Goal: Navigation & Orientation: Understand site structure

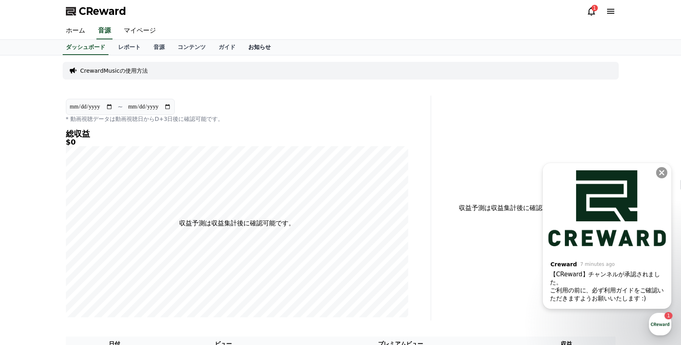
click at [266, 46] on link "お知らせ" at bounding box center [259, 47] width 35 height 15
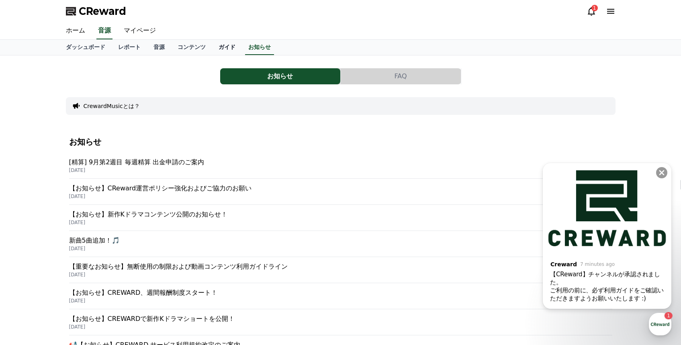
click at [223, 45] on link "ガイド" at bounding box center [227, 47] width 30 height 15
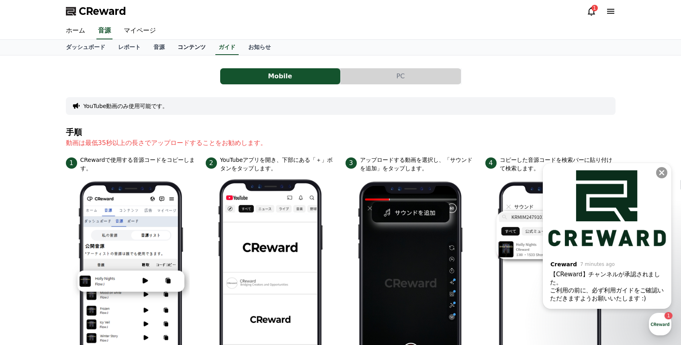
click at [198, 48] on link "コンテンツ" at bounding box center [191, 47] width 41 height 15
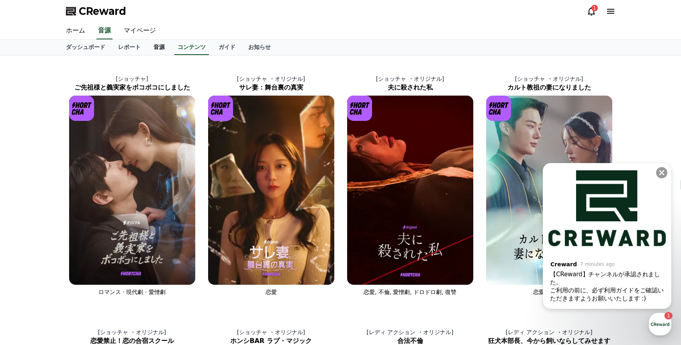
click at [155, 49] on link "音源" at bounding box center [159, 47] width 24 height 15
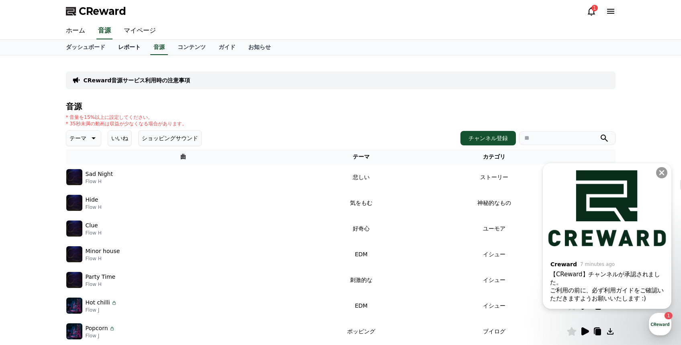
click at [125, 52] on link "レポート" at bounding box center [129, 47] width 35 height 15
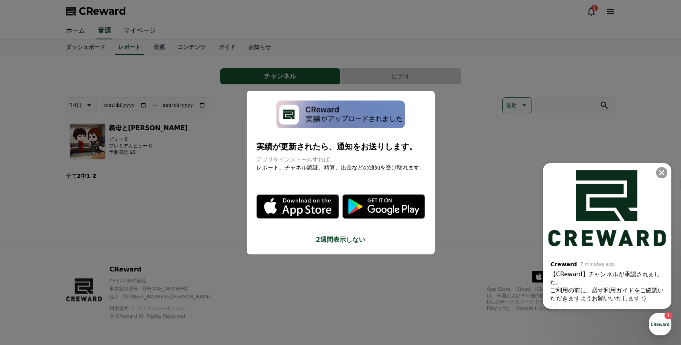
click at [181, 211] on button "close modal" at bounding box center [340, 172] width 681 height 345
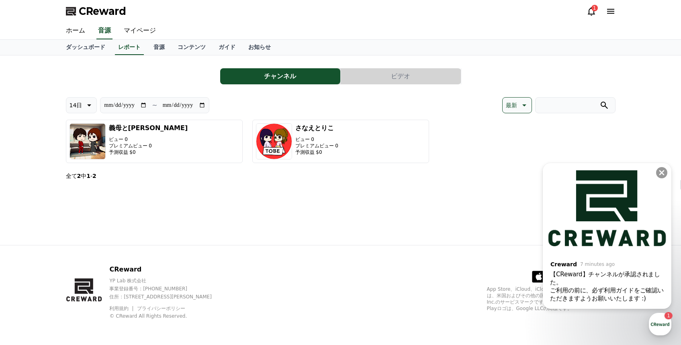
click at [132, 106] on input "**********" at bounding box center [125, 105] width 43 height 9
click at [214, 181] on section "全て 2 中 1 - 2 < 1 >" at bounding box center [340, 175] width 549 height 13
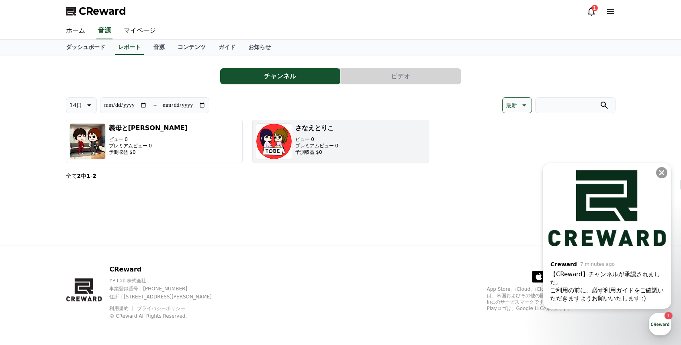
click at [331, 147] on p "プレミアムビュー 0" at bounding box center [316, 146] width 43 height 6
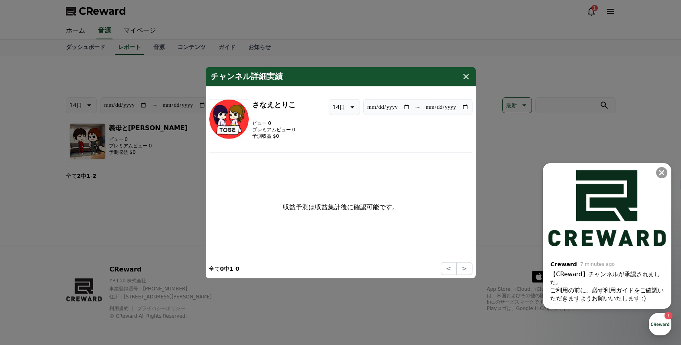
click at [463, 80] on icon "modal" at bounding box center [466, 76] width 10 height 10
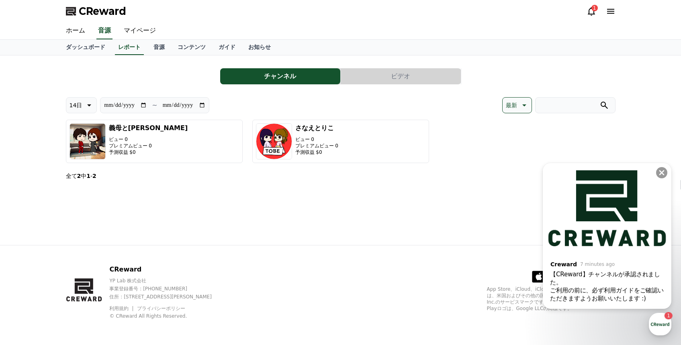
drag, startPoint x: 125, startPoint y: 9, endPoint x: 77, endPoint y: 10, distance: 48.6
click at [77, 10] on div "CReward 1" at bounding box center [340, 11] width 562 height 22
copy span "CReward"
